Goal: Transaction & Acquisition: Obtain resource

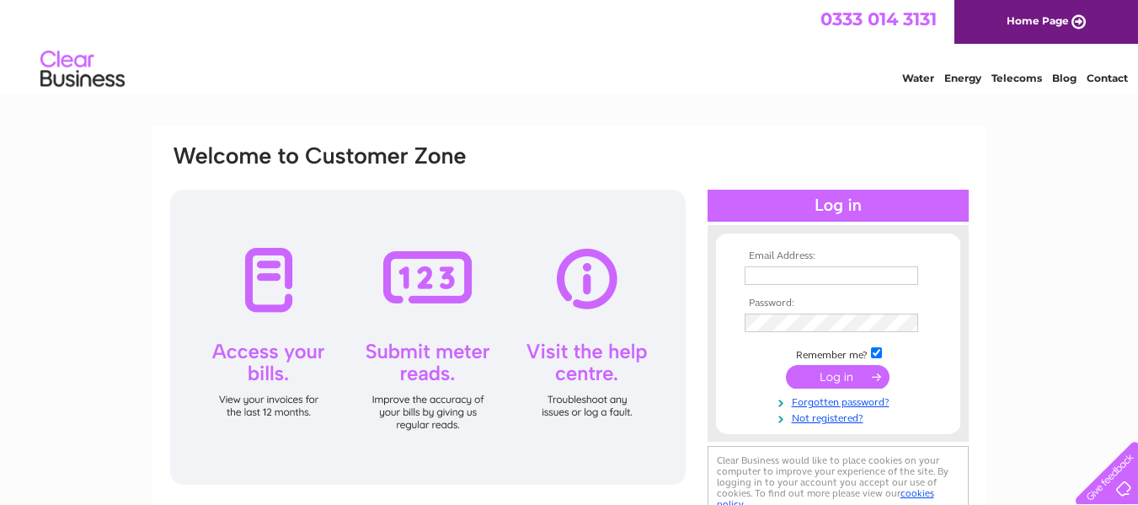
type input "keith.malthouse@googlemail.com"
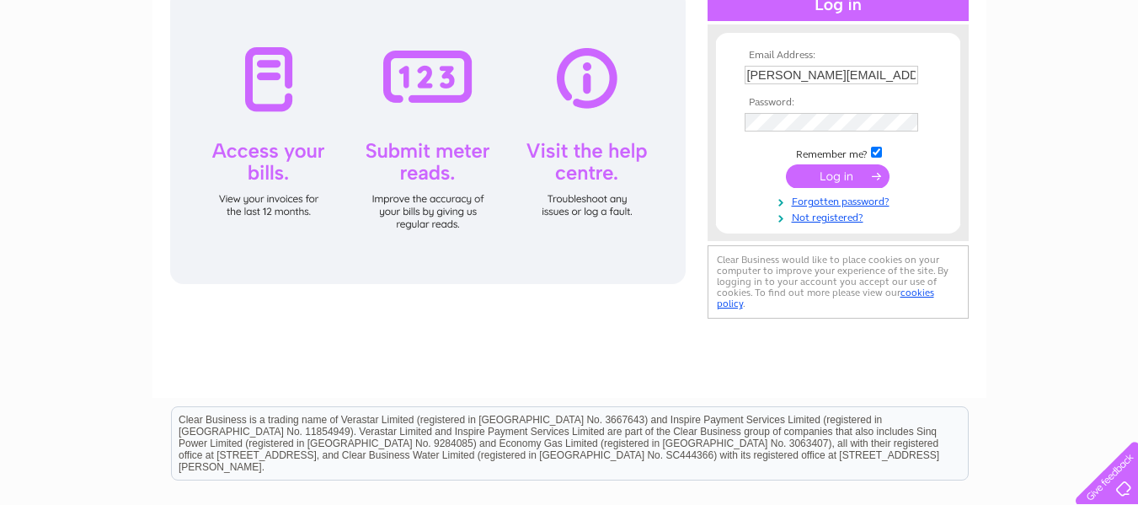
scroll to position [202, 0]
click at [848, 171] on input "submit" at bounding box center [838, 175] width 104 height 24
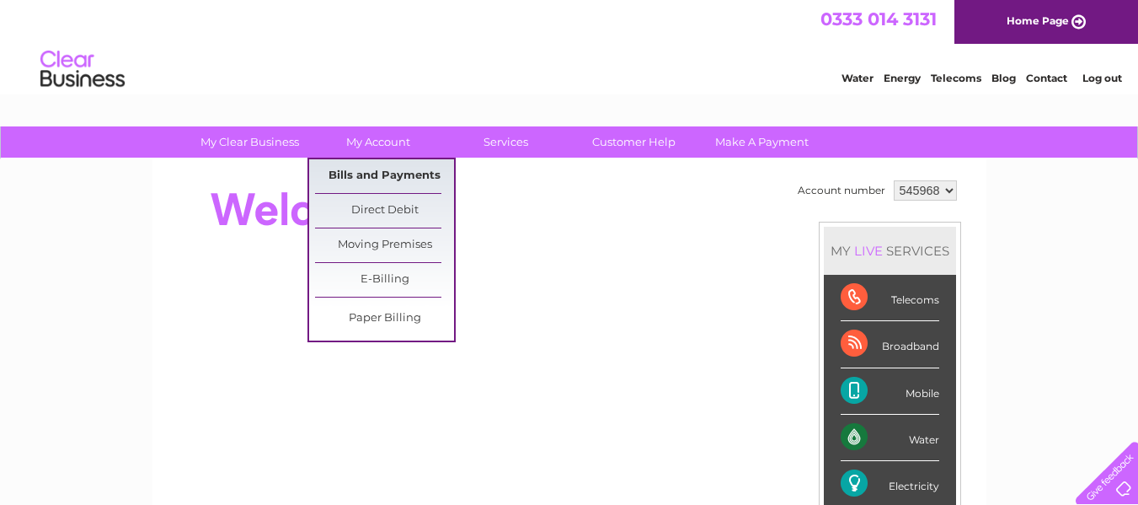
click at [377, 171] on link "Bills and Payments" at bounding box center [384, 176] width 139 height 34
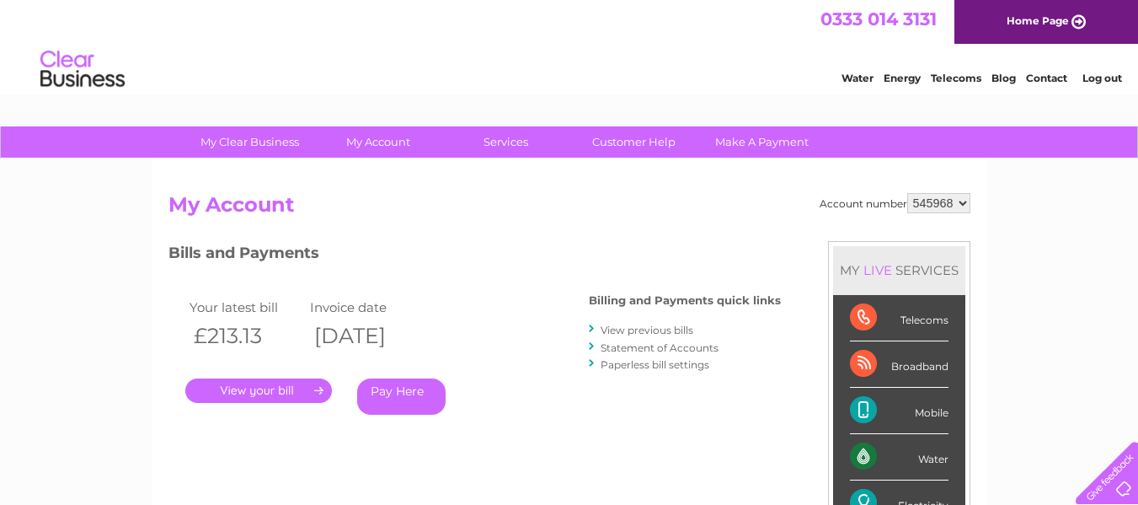
click at [289, 387] on link "." at bounding box center [258, 390] width 147 height 24
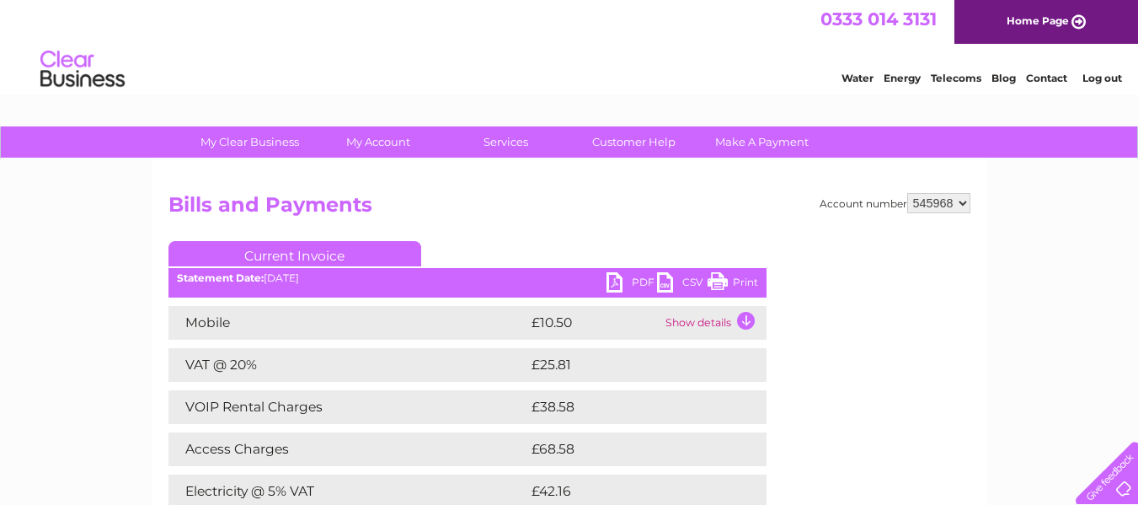
click at [613, 280] on link "PDF" at bounding box center [632, 284] width 51 height 24
click at [725, 67] on div "Water Energy Telecoms Blog Contact Log out" at bounding box center [569, 71] width 1138 height 55
click at [661, 281] on link "CSV" at bounding box center [682, 284] width 51 height 24
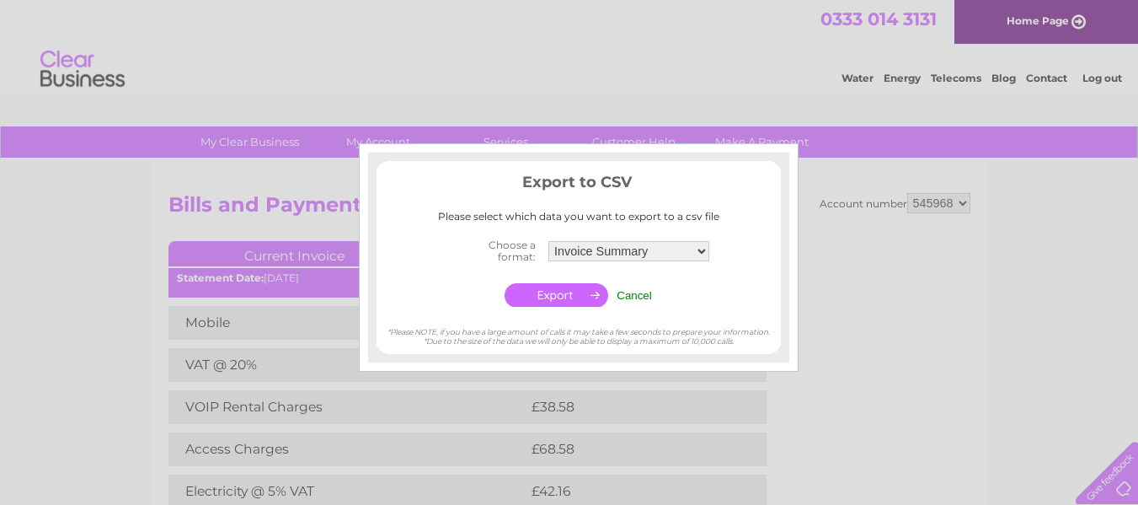
click at [646, 108] on div at bounding box center [569, 252] width 1138 height 505
click at [636, 292] on input "Cancel" at bounding box center [634, 295] width 35 height 13
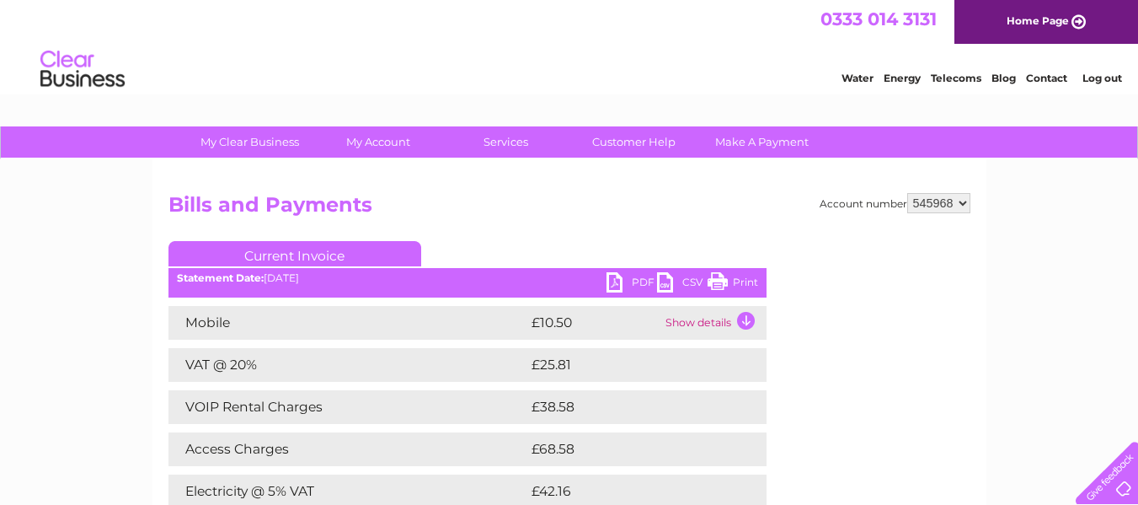
click at [609, 284] on link "PDF" at bounding box center [632, 284] width 51 height 24
click at [715, 289] on link "Print" at bounding box center [733, 284] width 51 height 24
click at [661, 281] on link "CSV" at bounding box center [682, 284] width 51 height 24
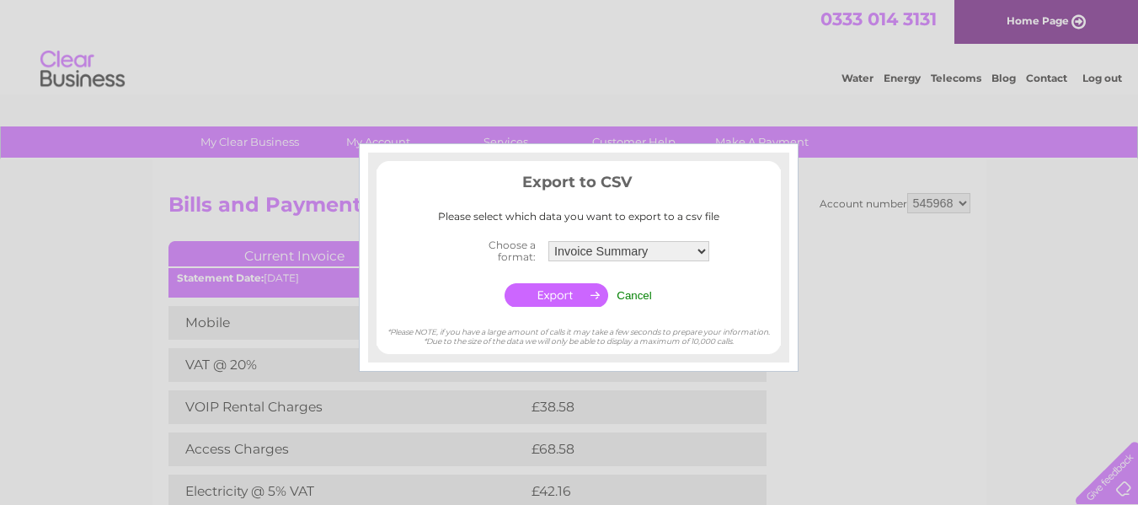
click at [645, 292] on input "Cancel" at bounding box center [634, 295] width 35 height 13
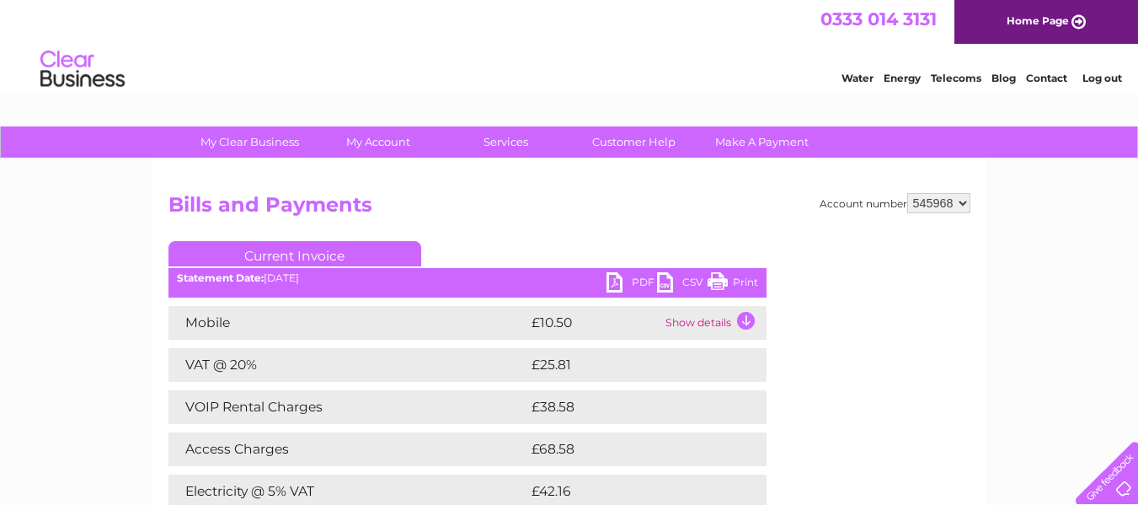
click at [614, 282] on link "PDF" at bounding box center [632, 284] width 51 height 24
click at [1084, 25] on link "Home Page" at bounding box center [1047, 22] width 184 height 44
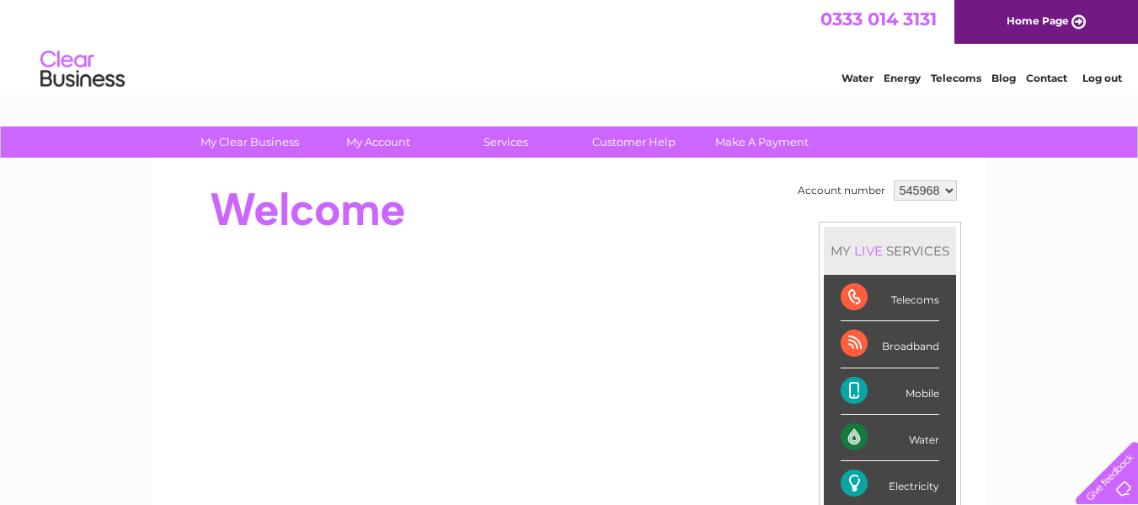
click at [557, 250] on div at bounding box center [475, 378] width 613 height 405
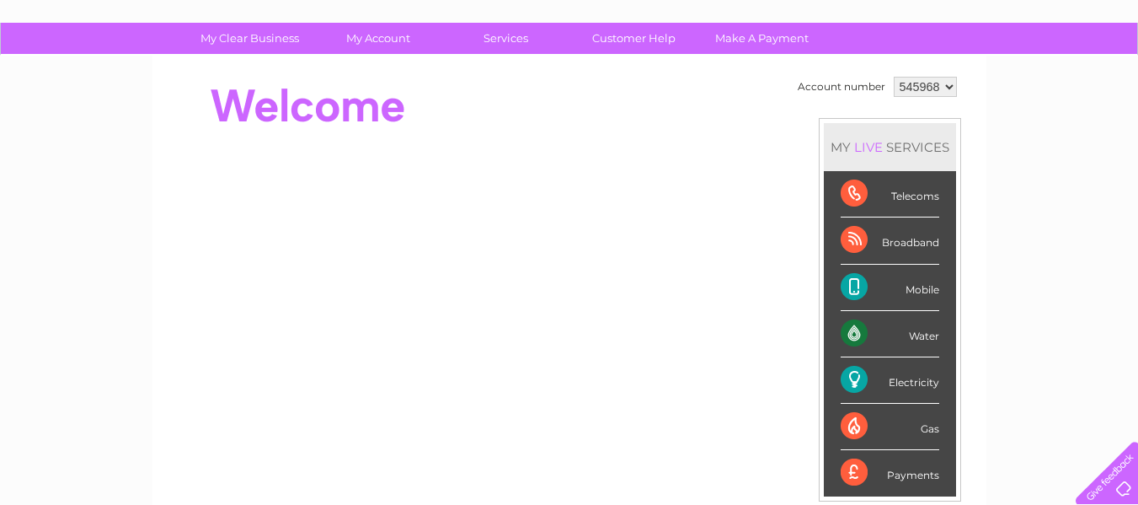
scroll to position [101, 0]
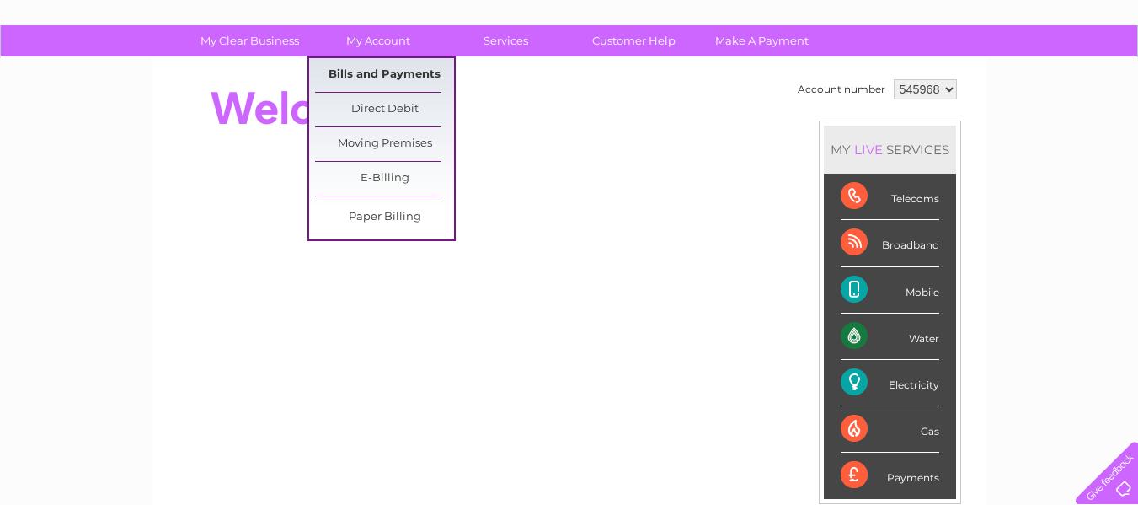
click at [377, 72] on link "Bills and Payments" at bounding box center [384, 75] width 139 height 34
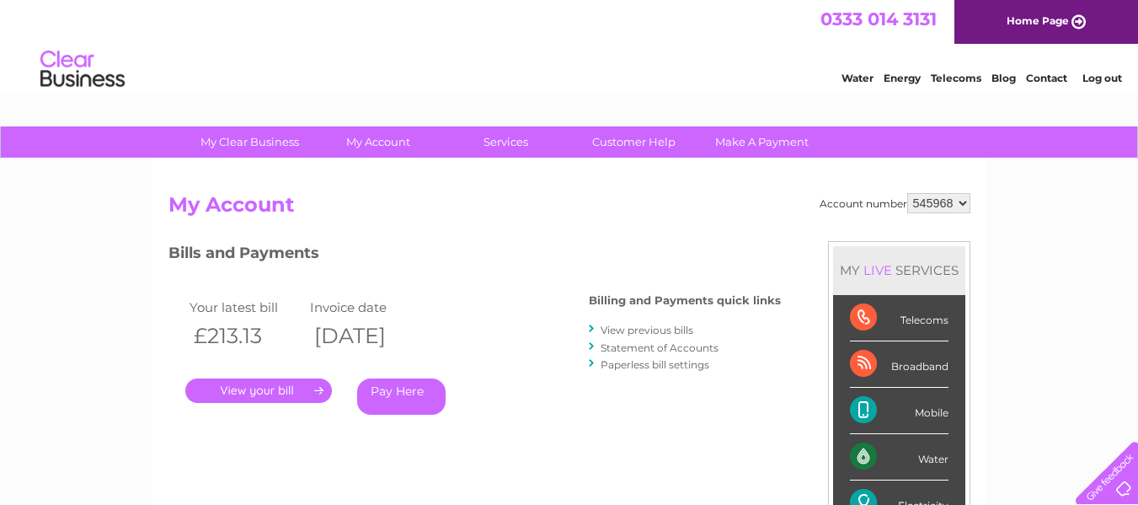
click at [984, 193] on div "Account number 545968 My Account MY LIVE SERVICES Telecoms Broadband Mobile Wat…" at bounding box center [570, 438] width 834 height 558
click at [639, 329] on link "View previous bills" at bounding box center [647, 330] width 93 height 13
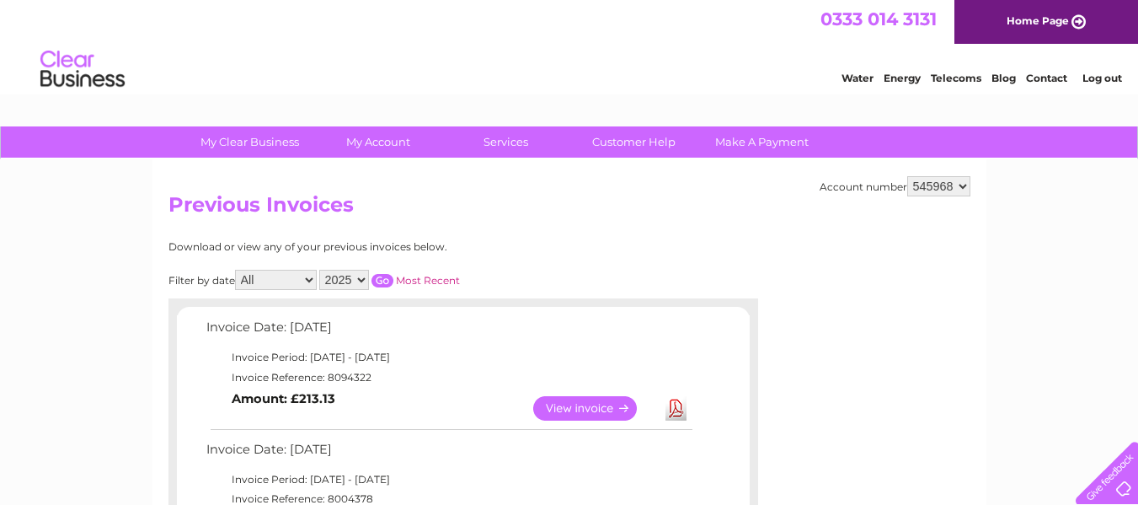
click at [595, 400] on link "View" at bounding box center [595, 408] width 124 height 24
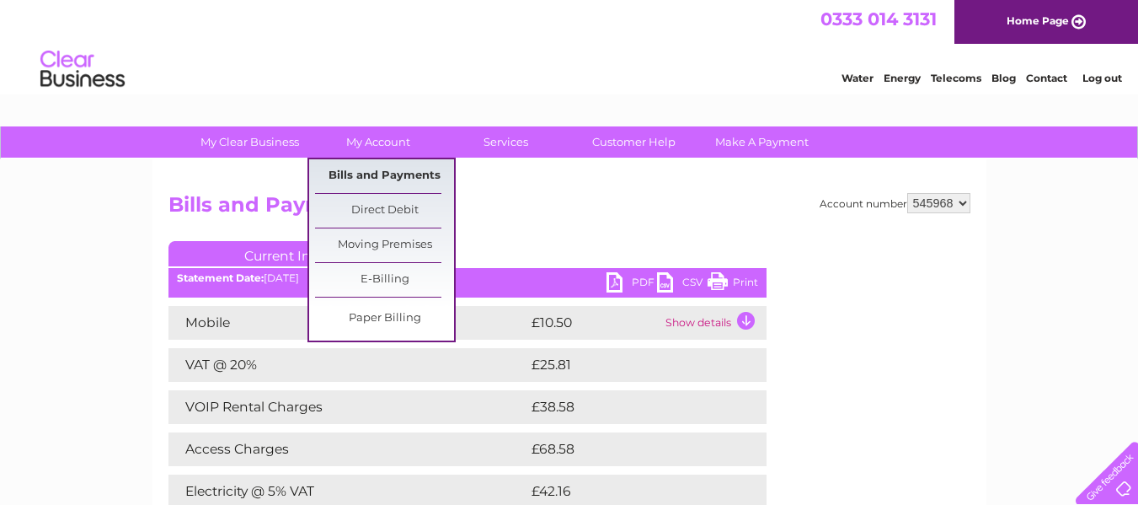
click at [366, 171] on link "Bills and Payments" at bounding box center [384, 176] width 139 height 34
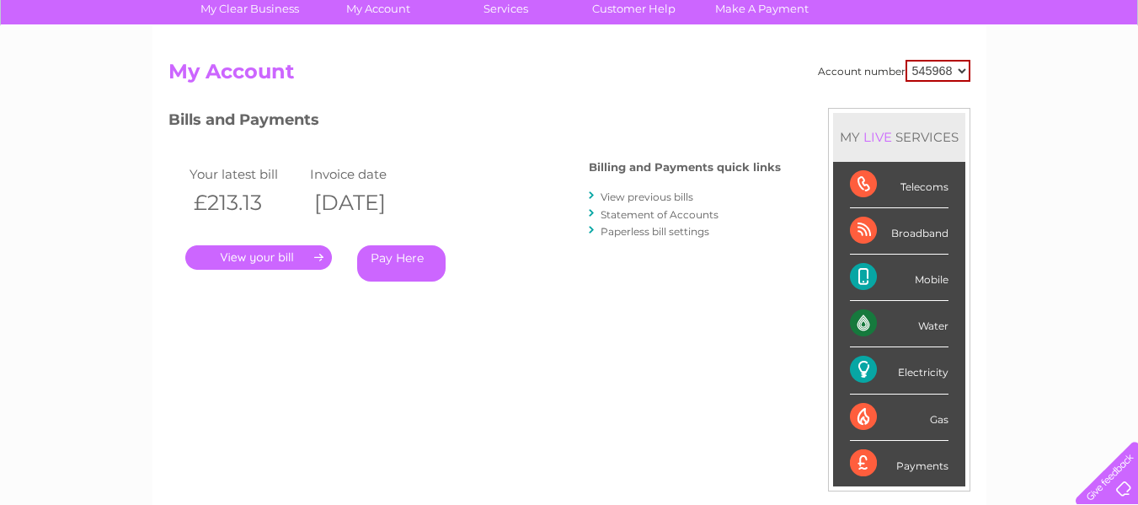
scroll to position [135, 0]
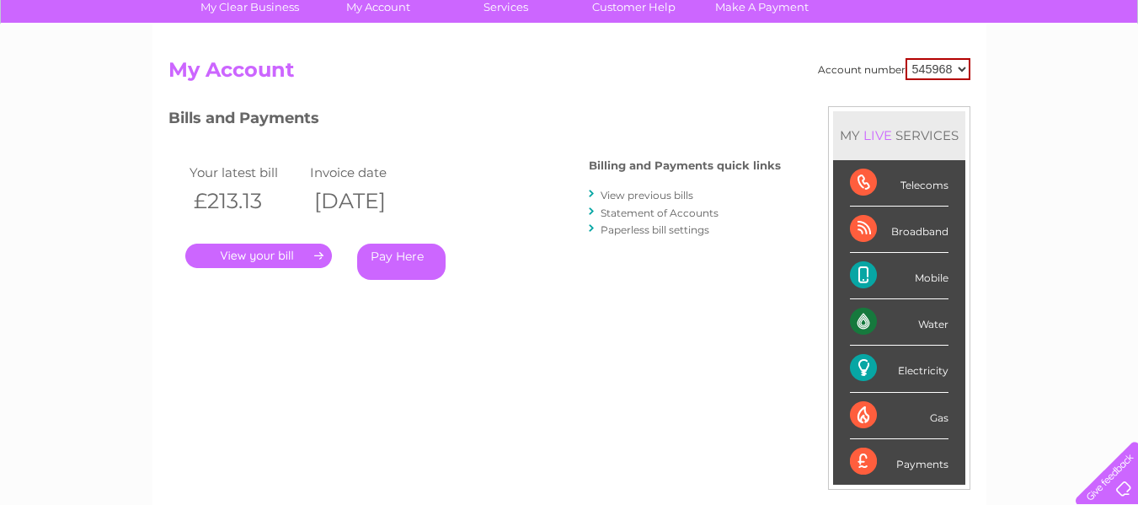
click at [267, 249] on link "." at bounding box center [258, 255] width 147 height 24
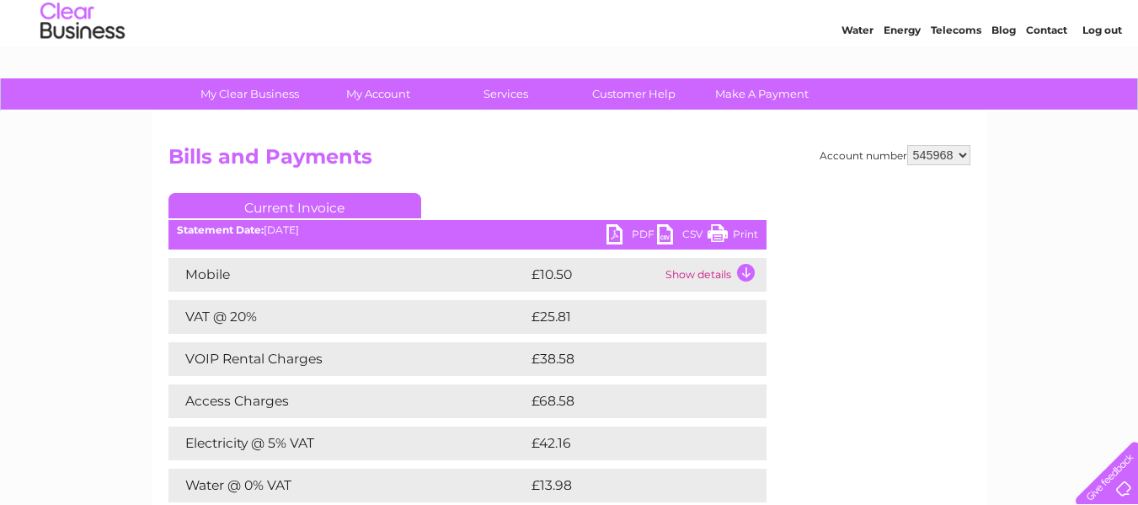
scroll to position [14, 0]
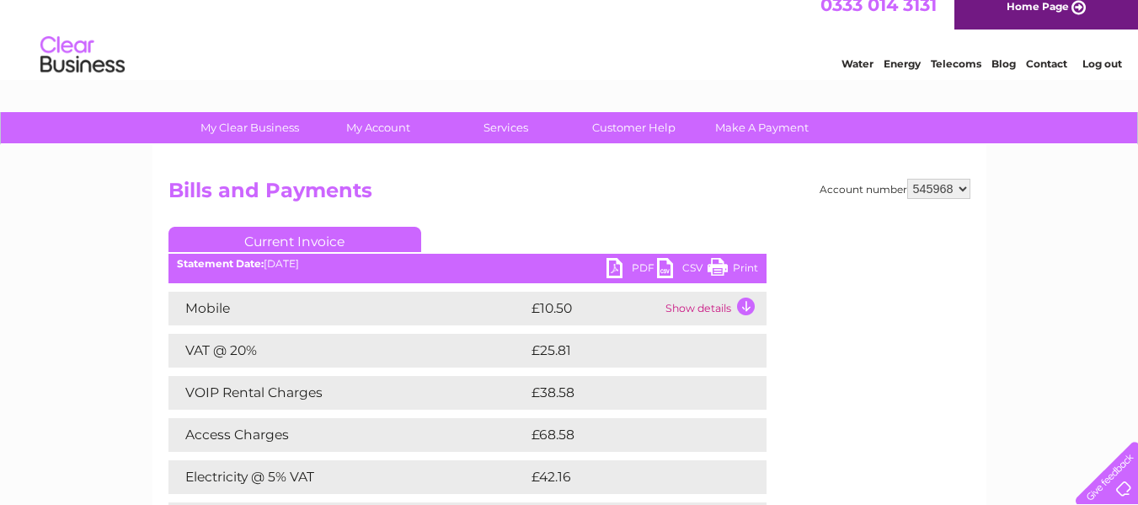
click at [795, 230] on div "Account number 545968 Bills and Payments Current Invoice PDF CSV Print" at bounding box center [570, 436] width 802 height 515
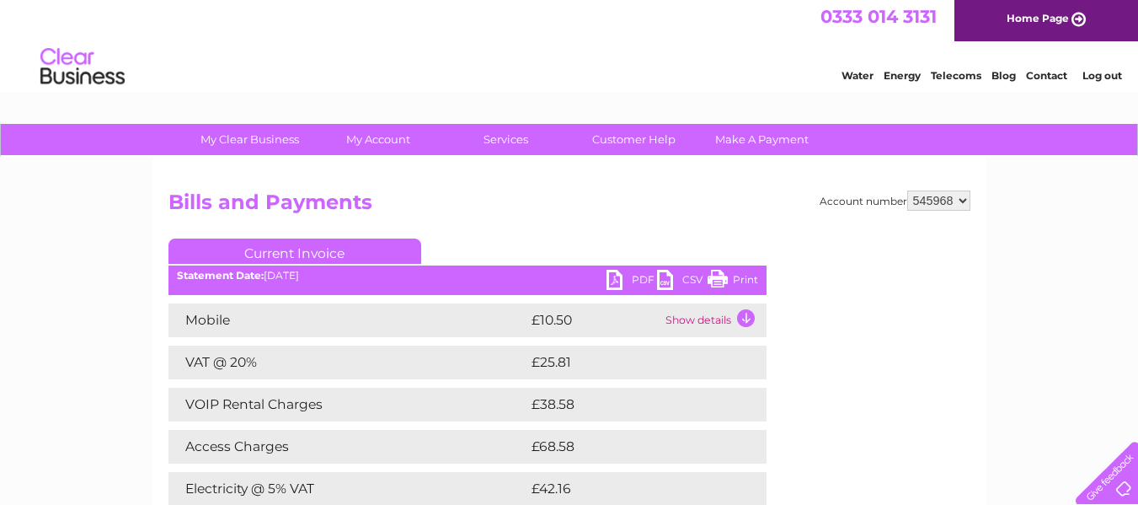
scroll to position [0, 0]
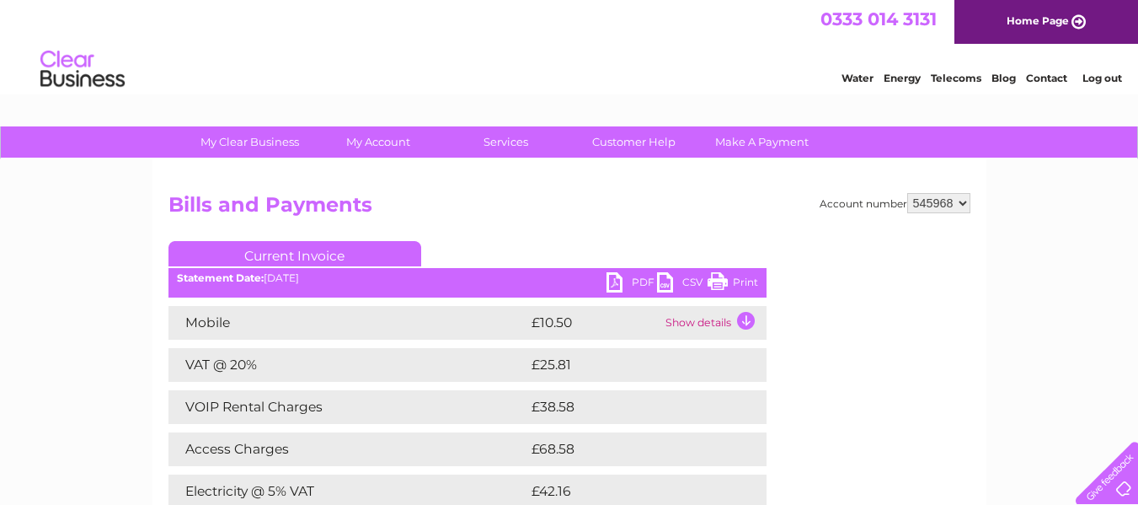
click at [616, 283] on link "PDF" at bounding box center [632, 284] width 51 height 24
click at [614, 281] on link "PDF" at bounding box center [632, 284] width 51 height 24
click at [668, 187] on div "Account number 545968 Bills and Payments Current Invoice PDF CSV Print" at bounding box center [570, 441] width 834 height 565
click at [661, 287] on link "CSV" at bounding box center [682, 284] width 51 height 24
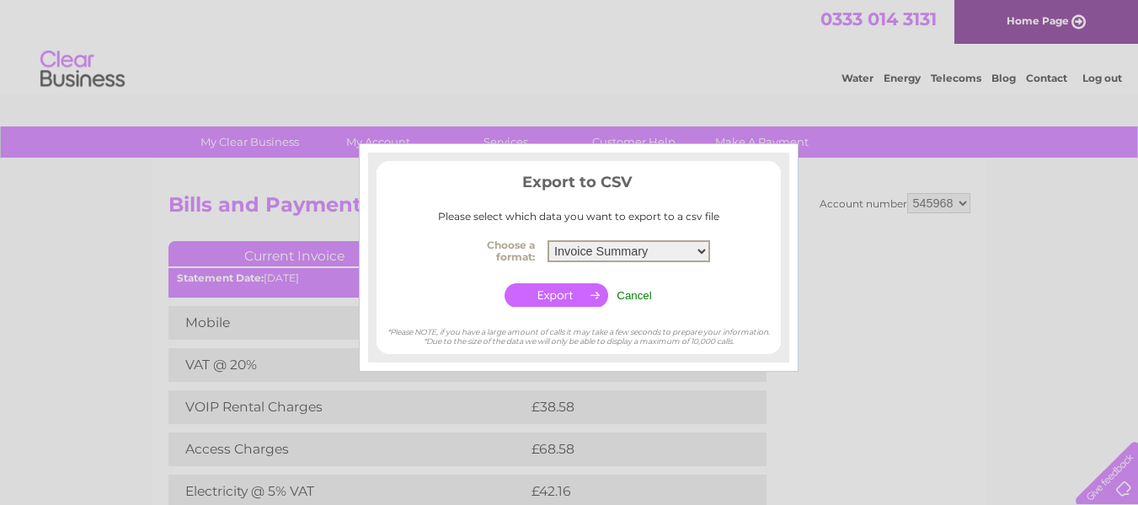
click at [700, 249] on select "Invoice Summary Mobile Call summary Service Charge Summary" at bounding box center [629, 251] width 163 height 22
click at [736, 245] on center "Choose a format: Invoice Summary Mobile Call summary Service Charge Summary Can…" at bounding box center [579, 272] width 404 height 77
click at [643, 295] on input "Cancel" at bounding box center [634, 295] width 35 height 13
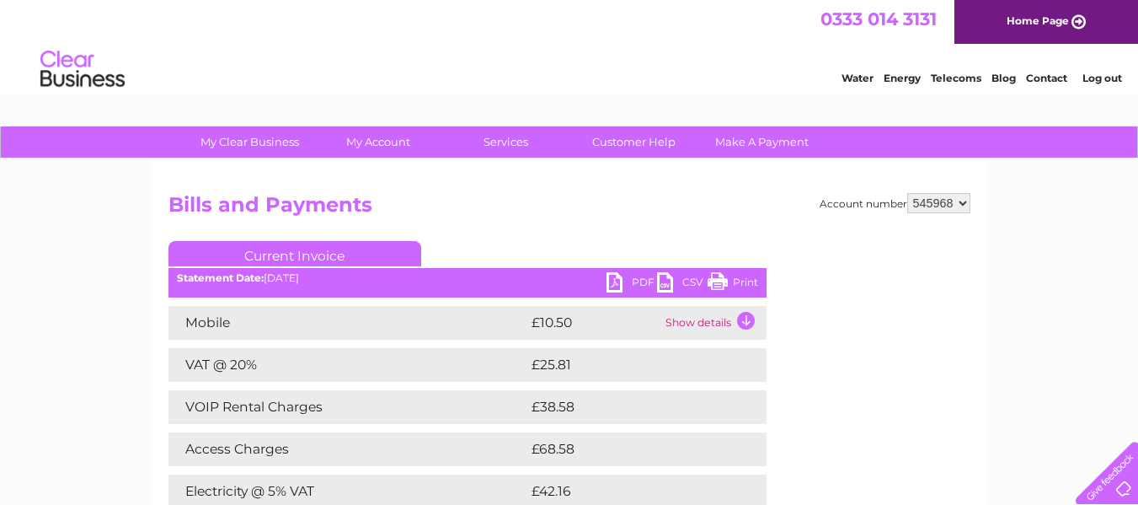
click at [635, 281] on link "PDF" at bounding box center [632, 284] width 51 height 24
click at [617, 280] on link "PDF" at bounding box center [632, 284] width 51 height 24
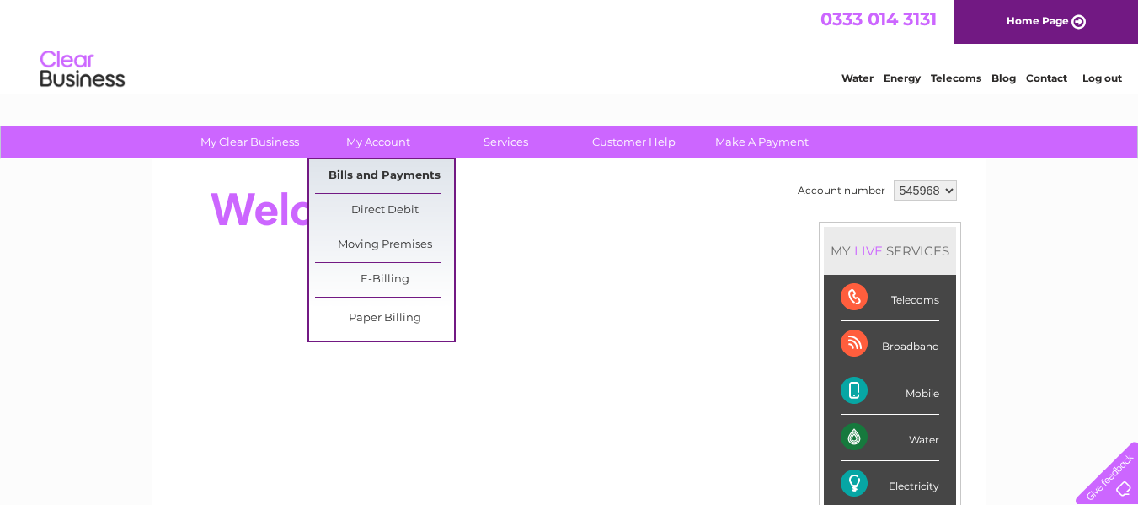
click at [379, 169] on link "Bills and Payments" at bounding box center [384, 176] width 139 height 34
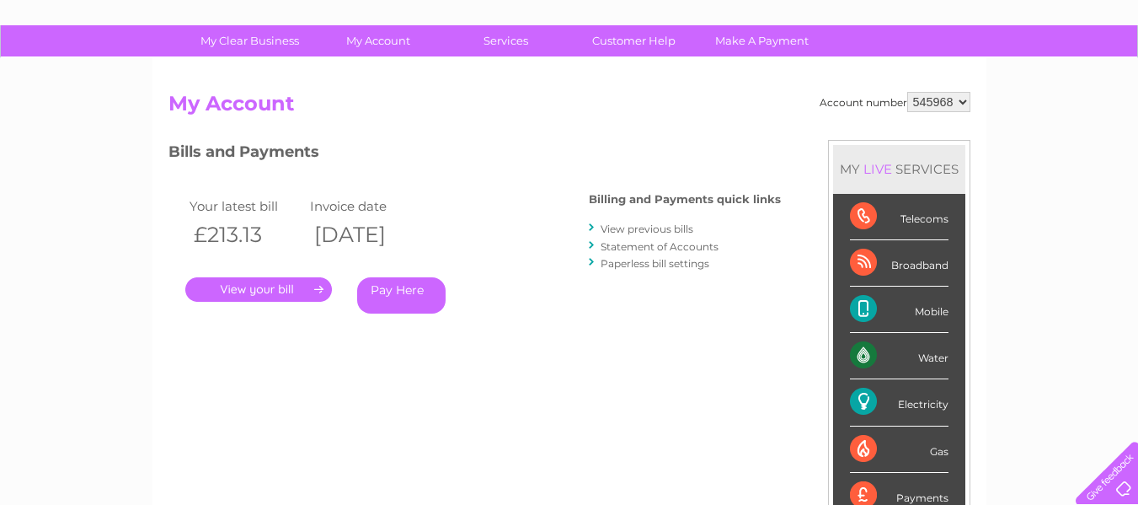
scroll to position [135, 0]
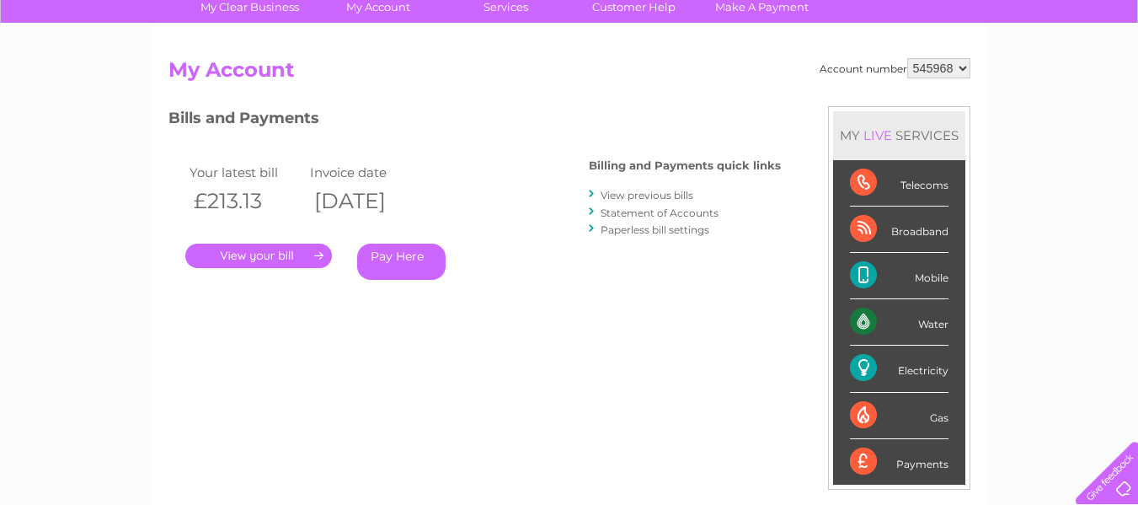
click at [275, 254] on link "." at bounding box center [258, 255] width 147 height 24
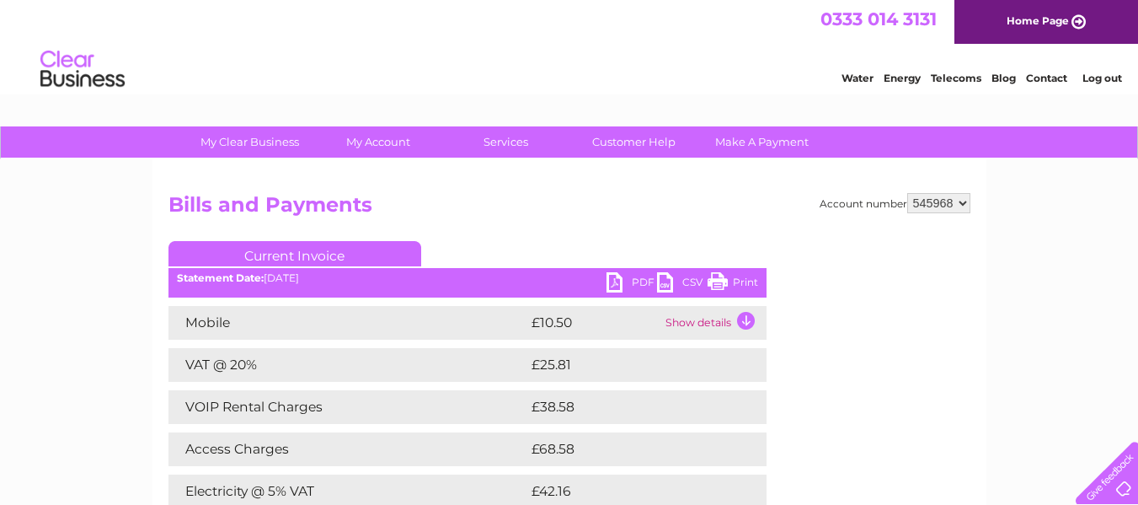
click at [613, 278] on link "PDF" at bounding box center [632, 284] width 51 height 24
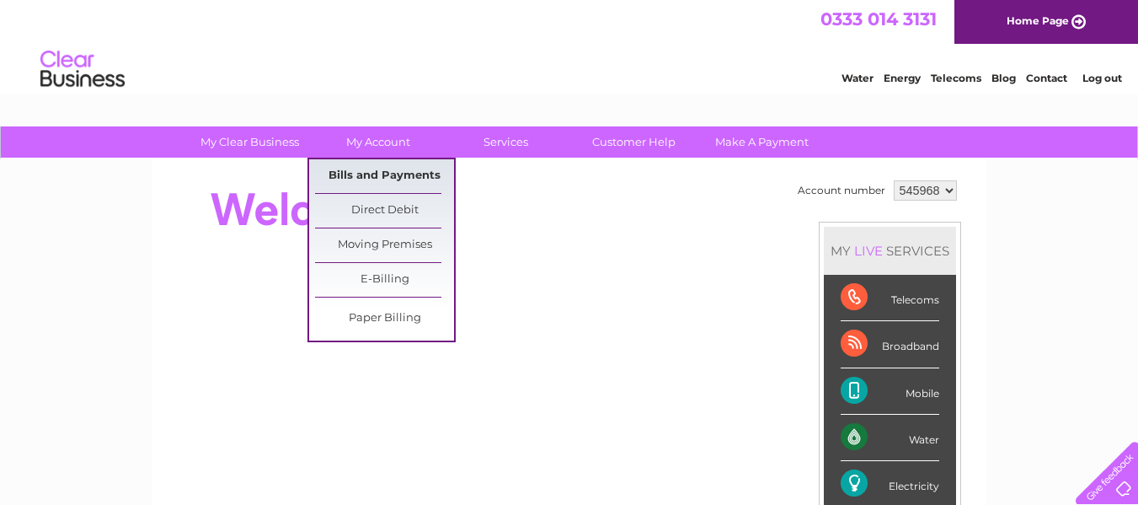
click at [391, 173] on link "Bills and Payments" at bounding box center [384, 176] width 139 height 34
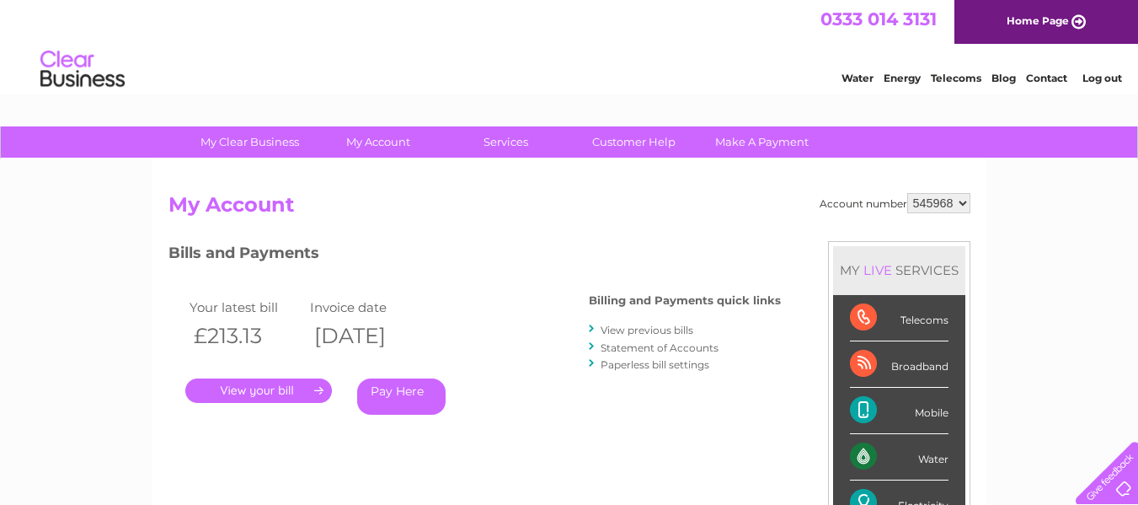
click at [354, 227] on div "Account number 545968 My Account MY LIVE SERVICES Telecoms Broadband Mobile Wat…" at bounding box center [570, 446] width 802 height 507
click at [276, 388] on link "." at bounding box center [258, 390] width 147 height 24
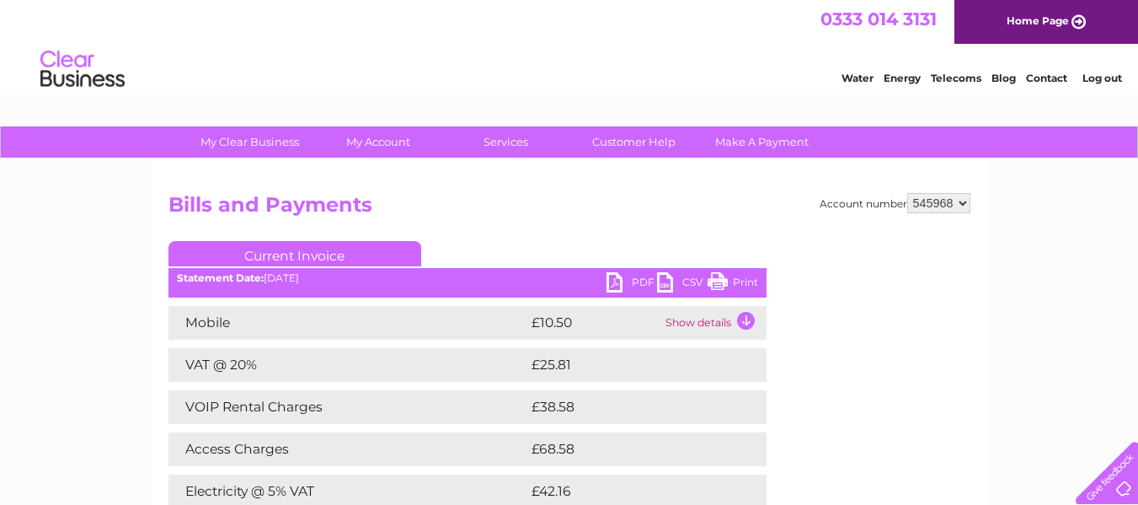
click at [612, 279] on link "PDF" at bounding box center [632, 284] width 51 height 24
